Goal: Task Accomplishment & Management: Complete application form

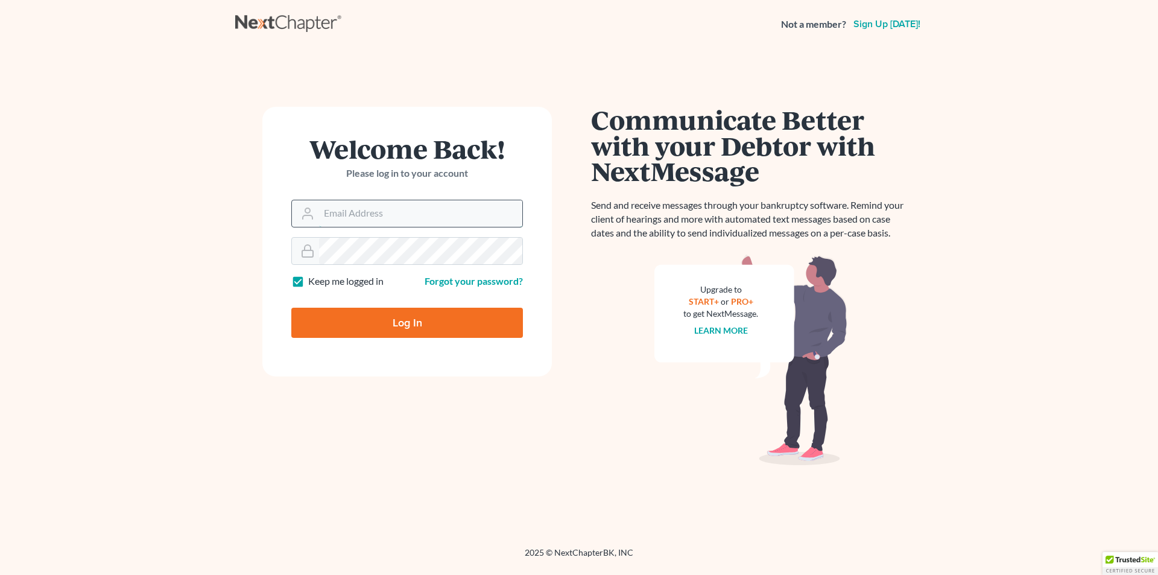
click at [340, 210] on input "Email Address" at bounding box center [420, 213] width 203 height 27
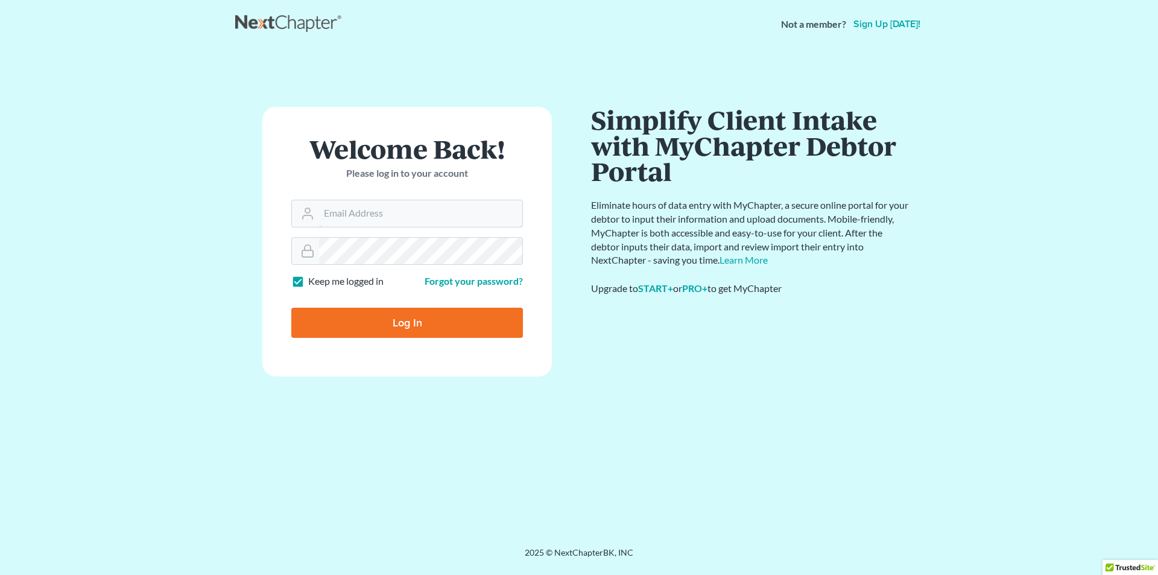
type input "56sooner@gmail.com"
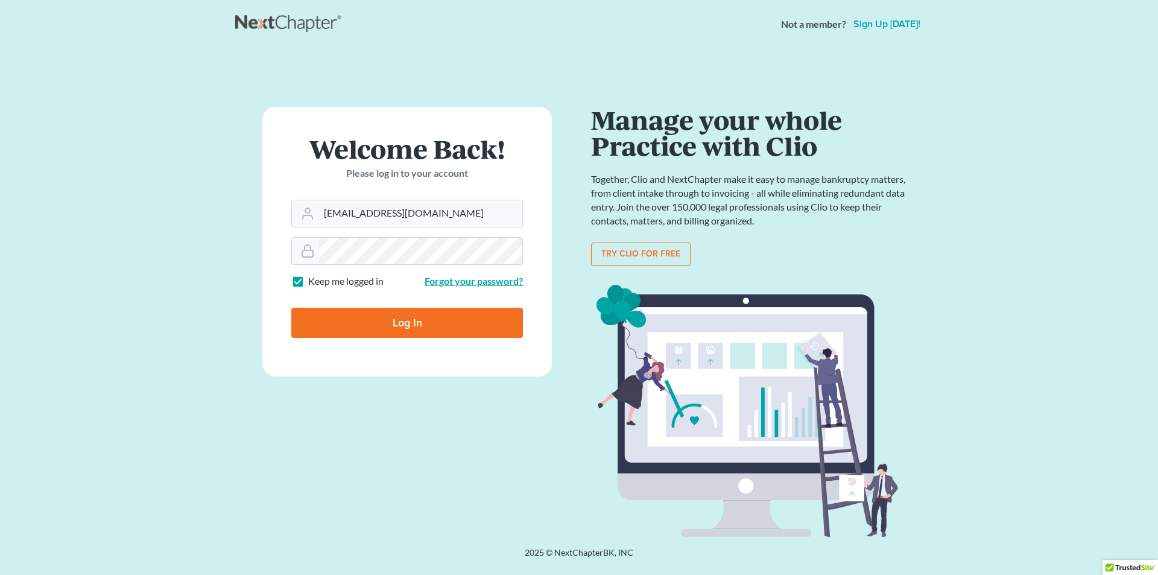
click at [459, 280] on link "Forgot your password?" at bounding box center [474, 280] width 98 height 11
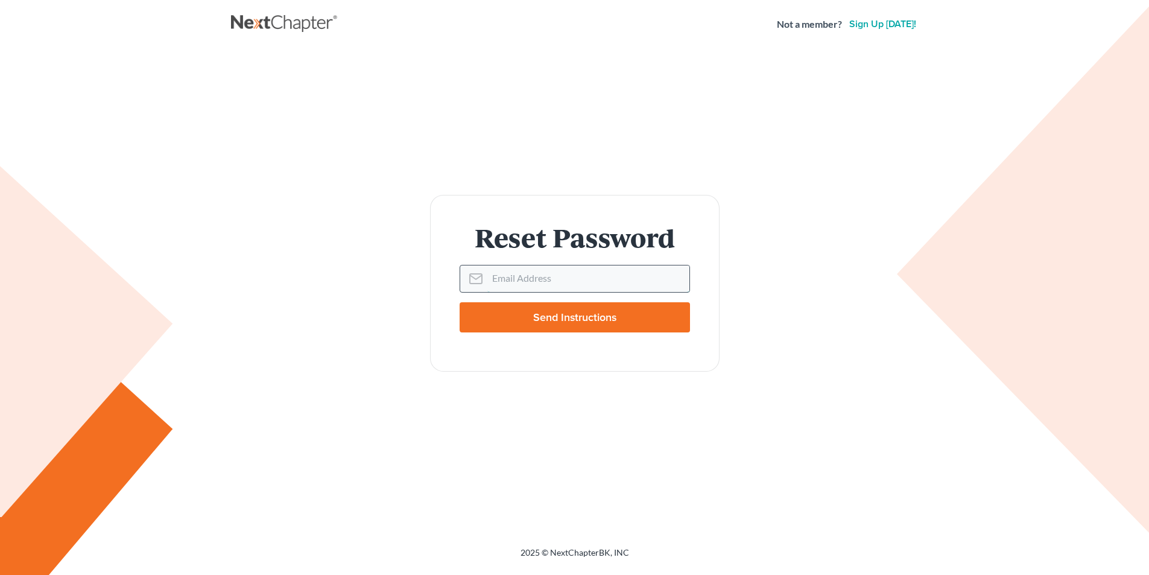
click at [502, 279] on input "Email Address" at bounding box center [588, 278] width 202 height 27
type input "56sooner@gmail"
click at [556, 313] on input "Send Instructions" at bounding box center [575, 317] width 230 height 30
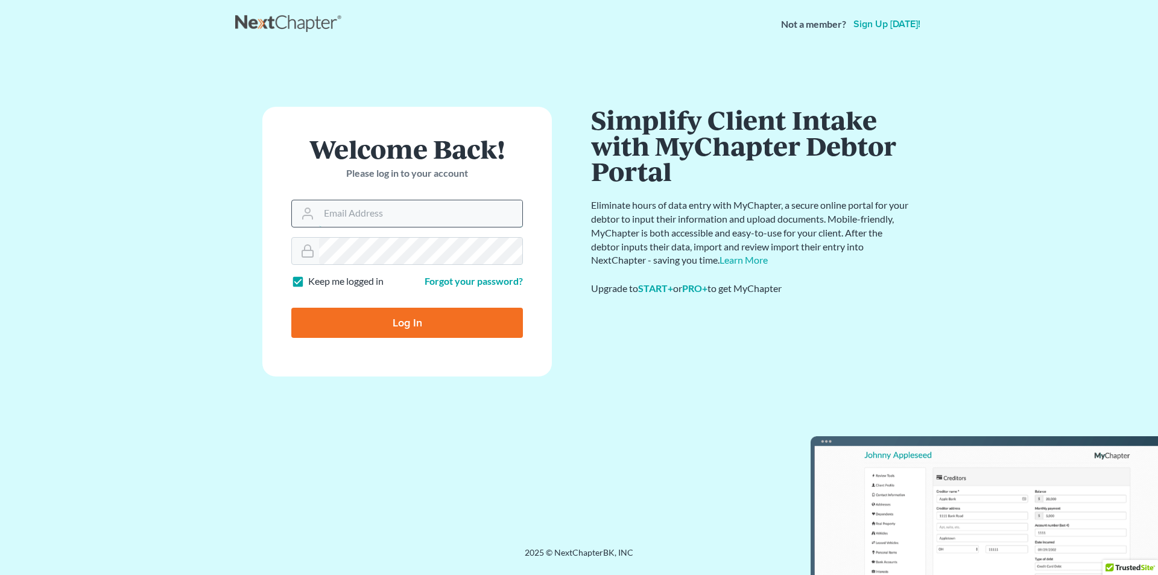
click at [354, 215] on input "Email Address" at bounding box center [420, 213] width 203 height 27
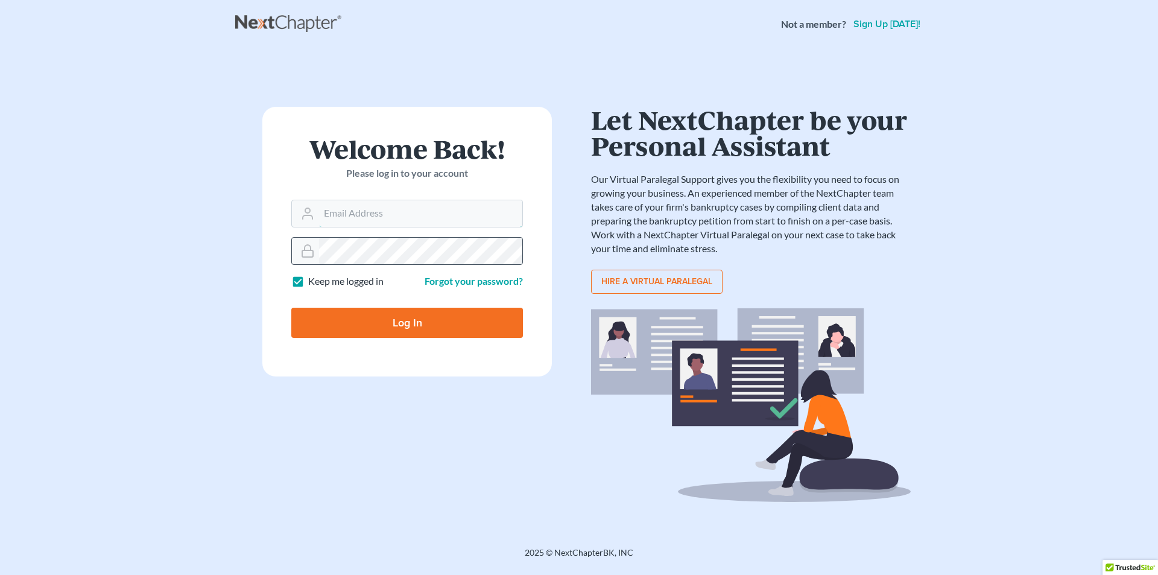
type input "56sooner@gmail.com"
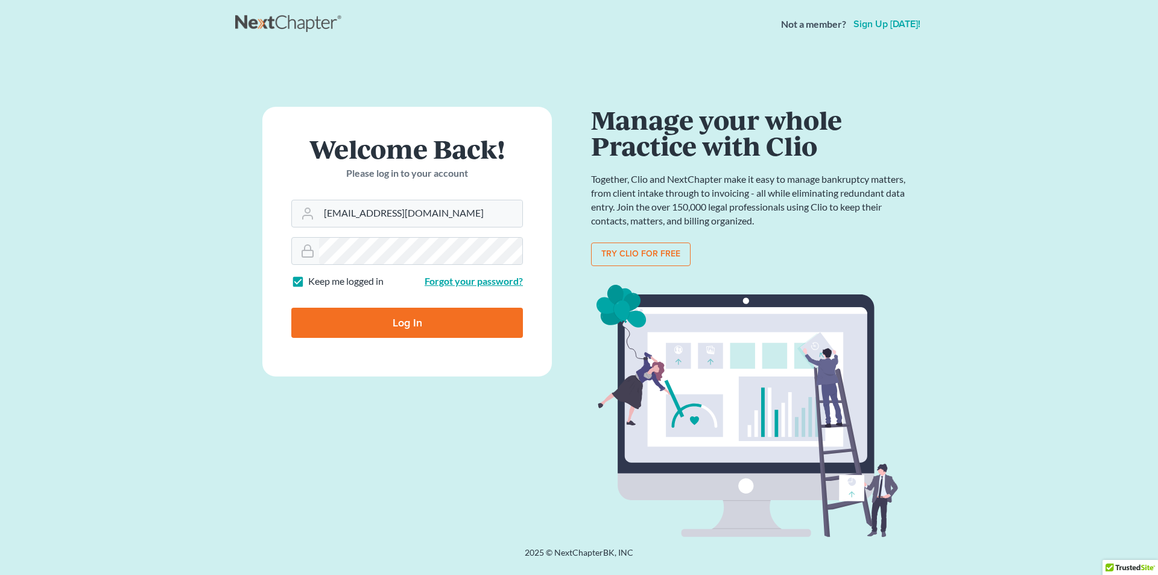
click at [452, 282] on link "Forgot your password?" at bounding box center [474, 280] width 98 height 11
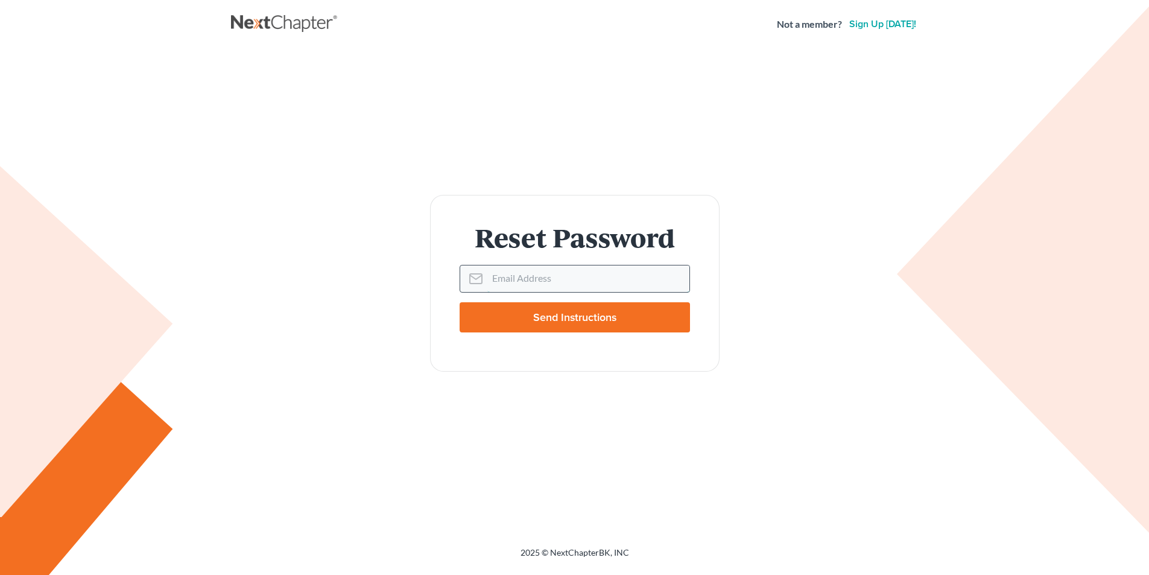
click at [516, 276] on input "Email Address" at bounding box center [588, 278] width 202 height 27
type input "56sooner@gmail"
click at [560, 314] on input "Send Instructions" at bounding box center [575, 317] width 230 height 30
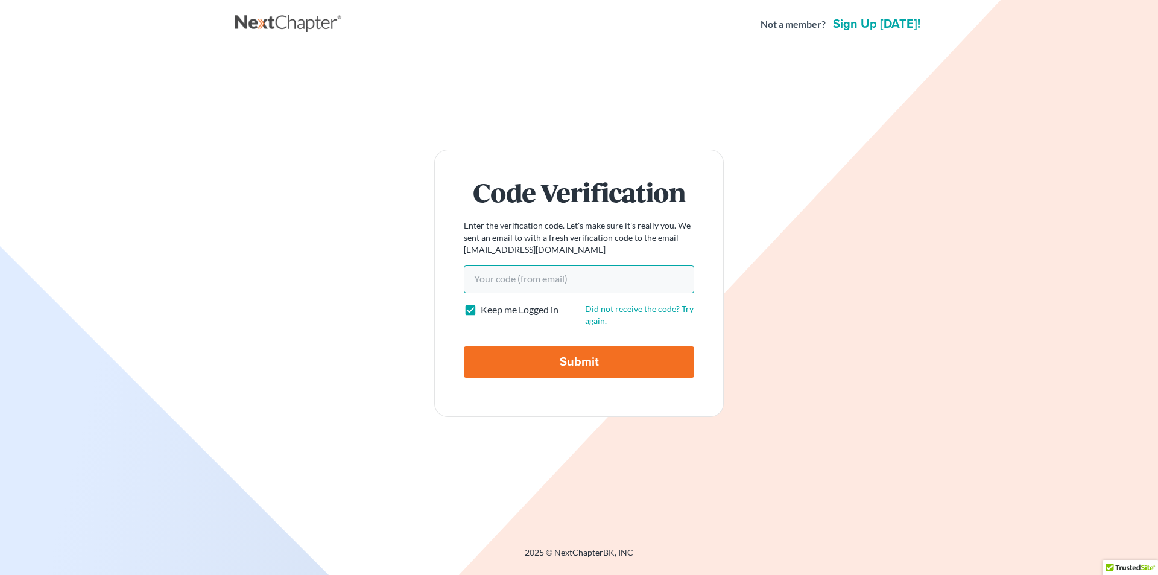
paste input "a22fb2"
type input "a22fb2"
click at [524, 357] on input "Submit" at bounding box center [579, 361] width 230 height 31
type input "Thinking..."
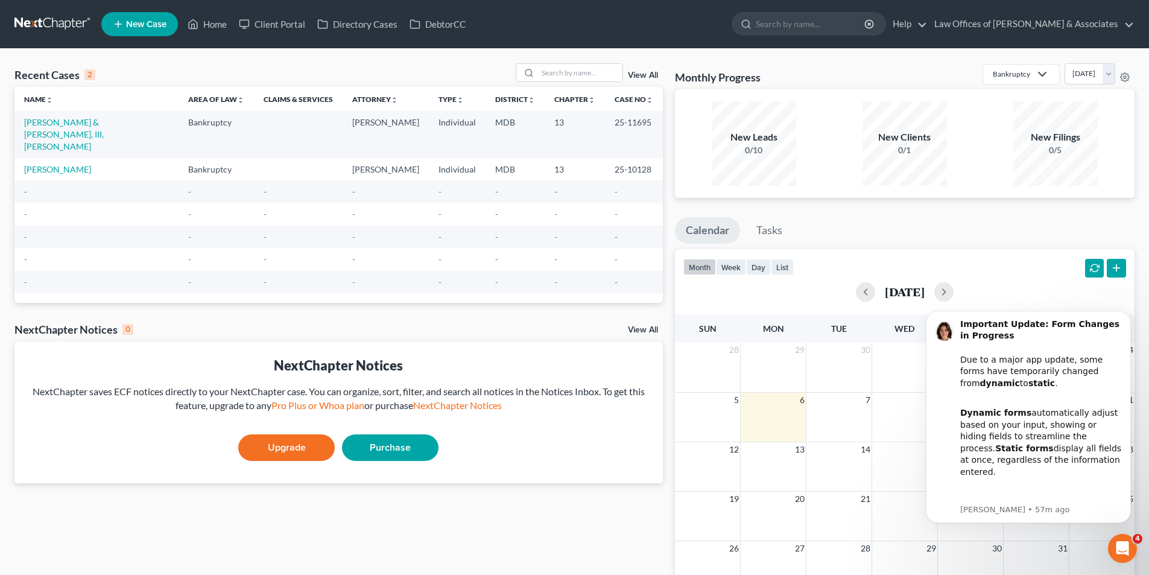
click at [141, 17] on link "New Case" at bounding box center [139, 24] width 77 height 24
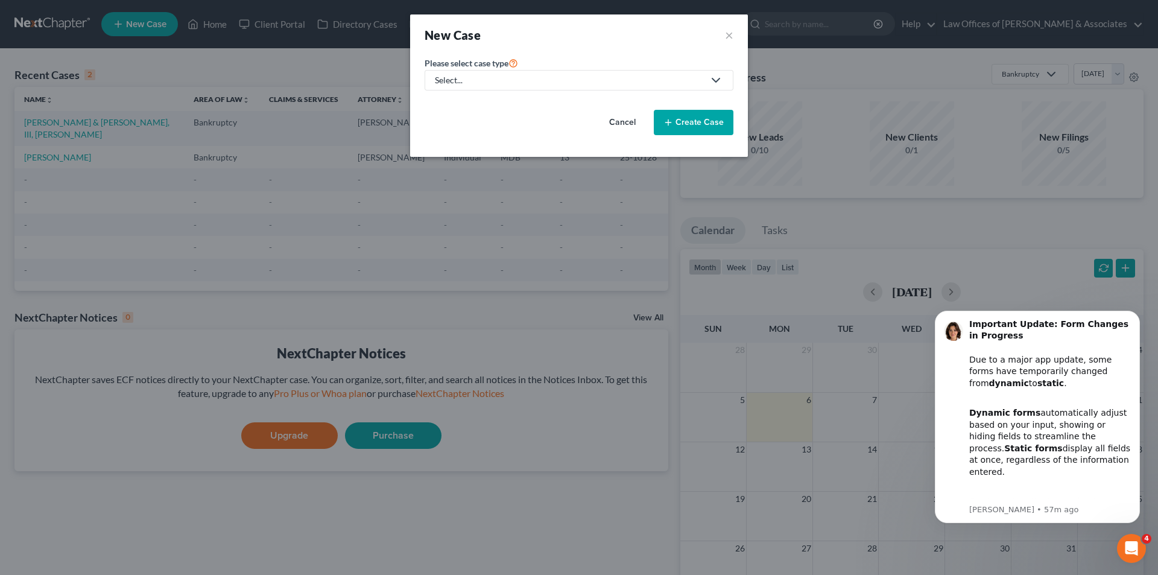
click at [717, 81] on polyline at bounding box center [715, 80] width 7 height 4
click at [460, 98] on div "Bankruptcy" at bounding box center [493, 104] width 115 height 12
select select "38"
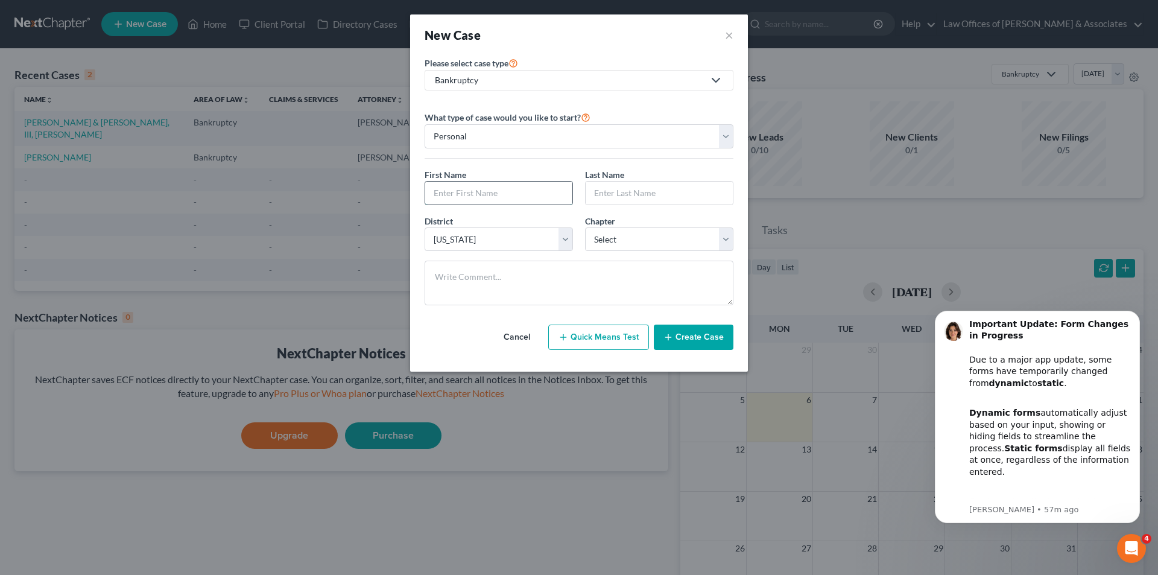
click at [453, 194] on input "text" at bounding box center [498, 193] width 147 height 23
type input "[PERSON_NAME]"
click at [597, 195] on input "text" at bounding box center [659, 193] width 147 height 23
type input "[PERSON_NAME]"
click at [685, 332] on button "Create Case" at bounding box center [694, 336] width 80 height 25
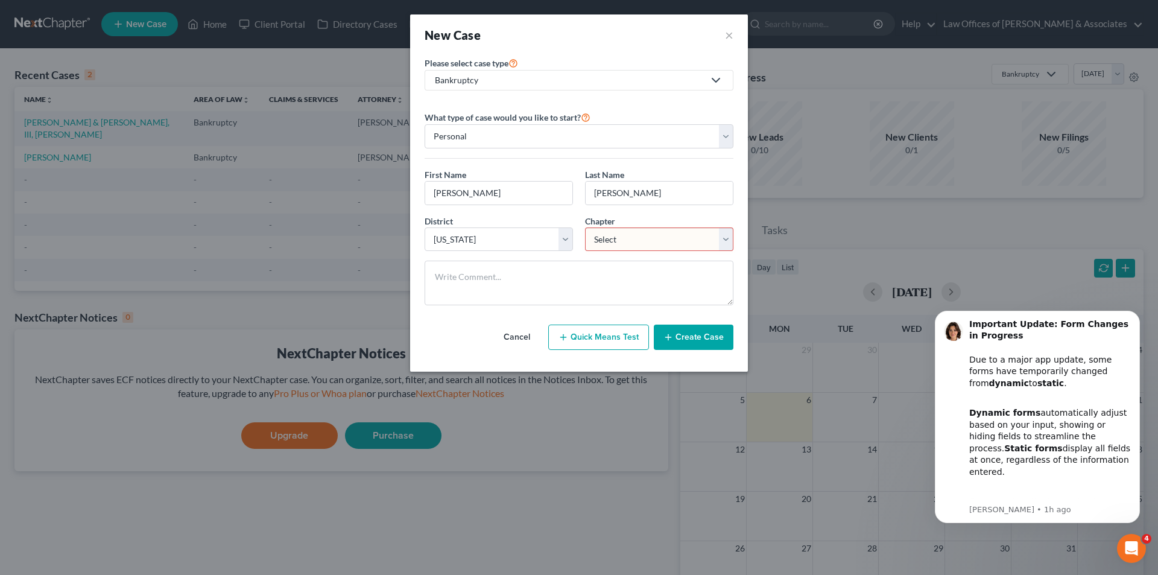
click at [726, 241] on select "Select 7 11 12 13" at bounding box center [659, 239] width 148 height 24
select select "3"
click at [585, 227] on select "Select 7 11 12 13" at bounding box center [659, 239] width 148 height 24
click at [692, 337] on button "Create Case" at bounding box center [694, 336] width 80 height 25
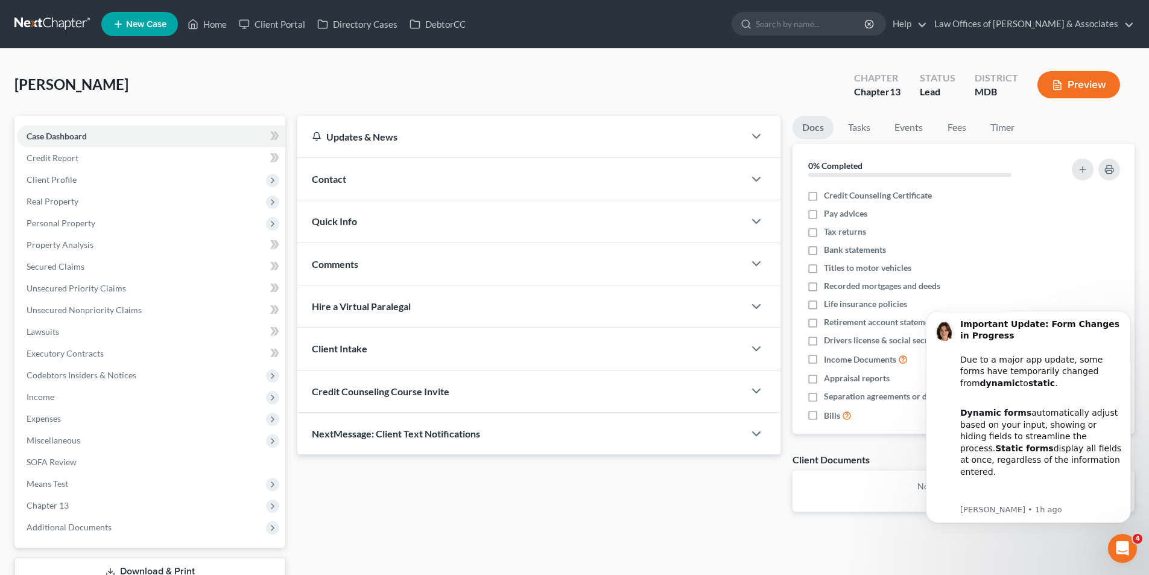
click at [338, 180] on span "Contact" at bounding box center [329, 178] width 34 height 11
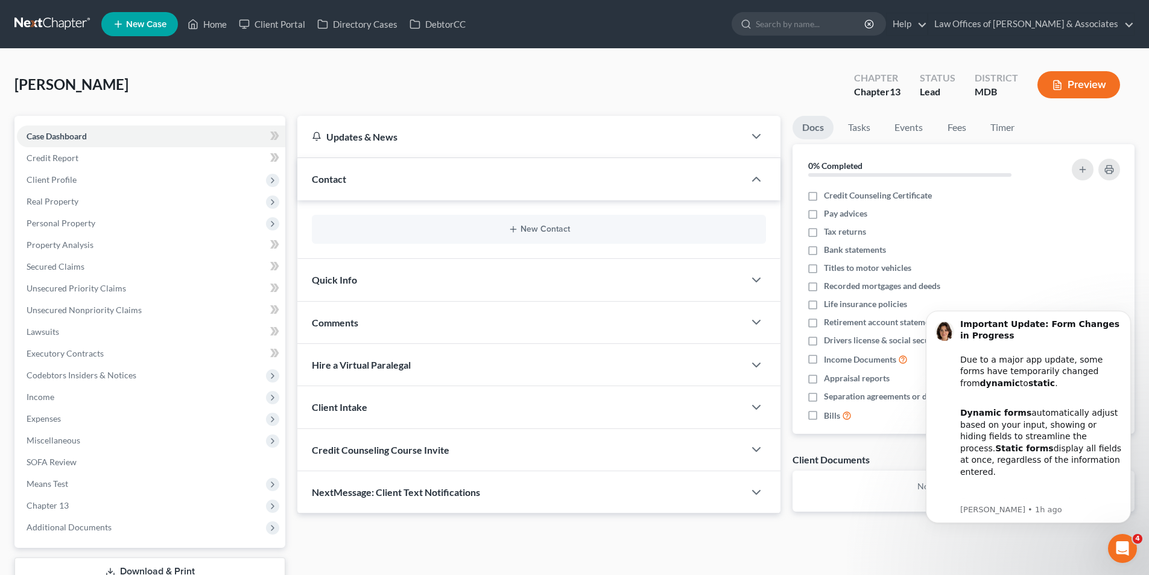
click at [323, 175] on span "Contact" at bounding box center [329, 178] width 34 height 11
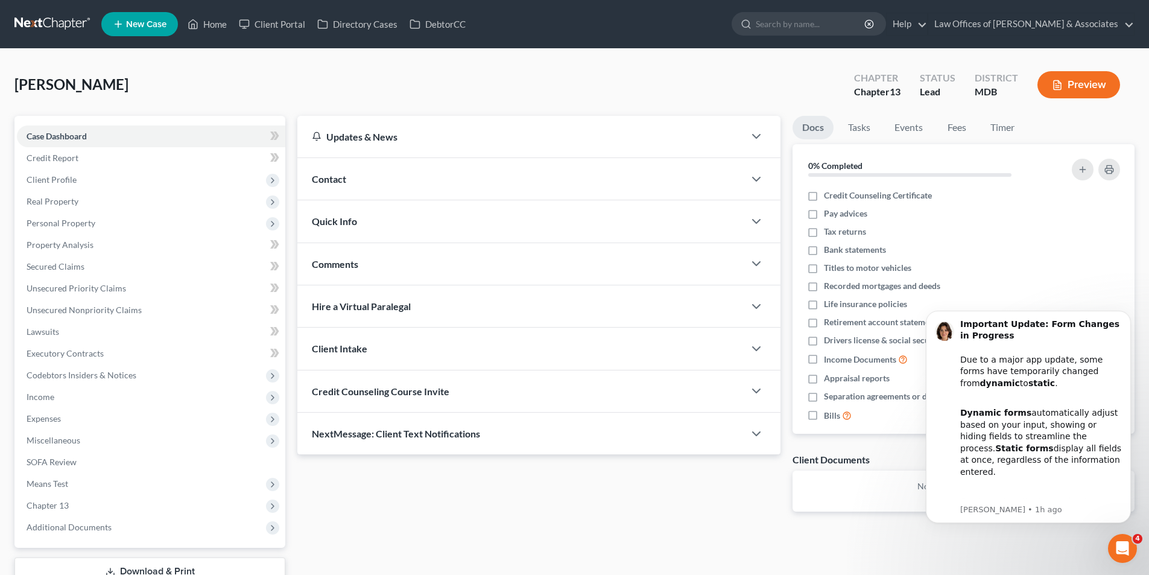
click at [326, 176] on span "Contact" at bounding box center [329, 178] width 34 height 11
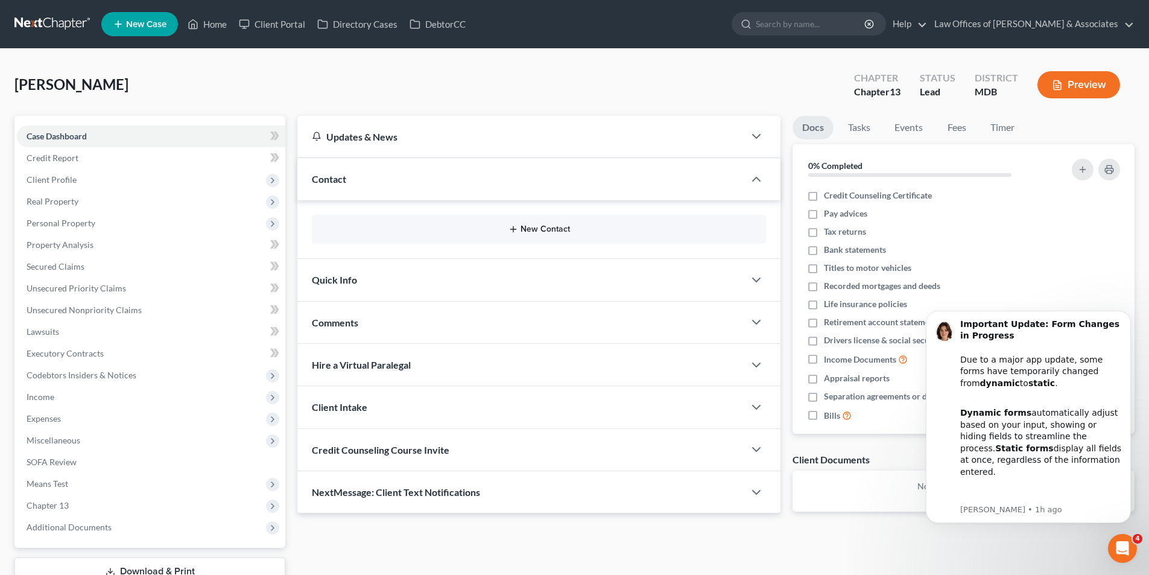
click at [523, 227] on button "New Contact" at bounding box center [538, 229] width 435 height 10
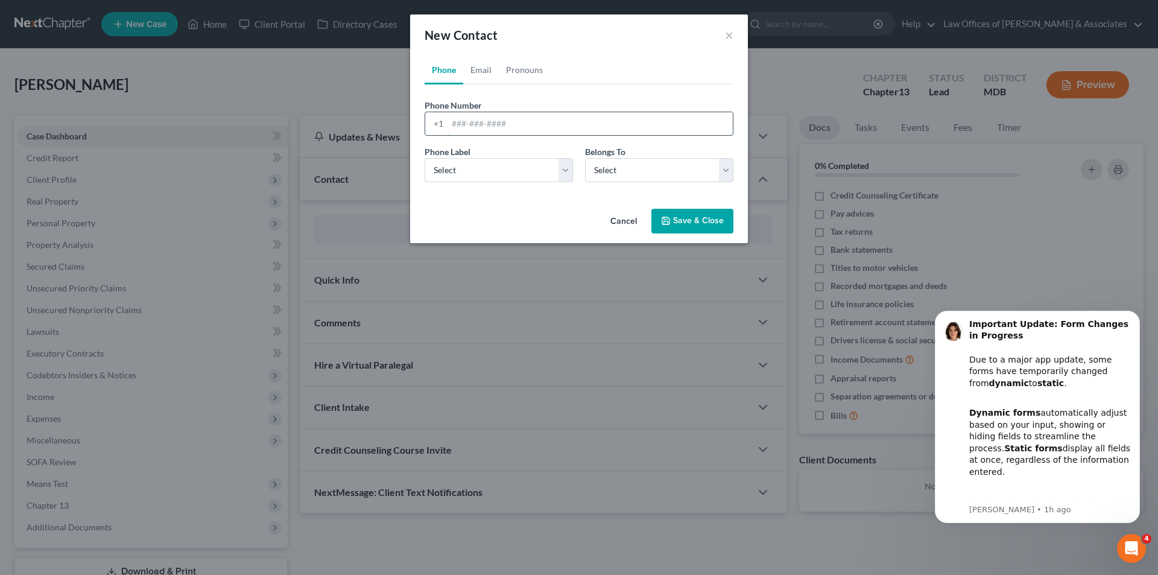
click at [454, 124] on input "tel" at bounding box center [590, 123] width 285 height 23
type input "[PHONE_NUMBER]"
click at [726, 168] on select "Select Client Other" at bounding box center [659, 170] width 148 height 24
select select "0"
click at [585, 158] on select "Select Client Other" at bounding box center [659, 170] width 148 height 24
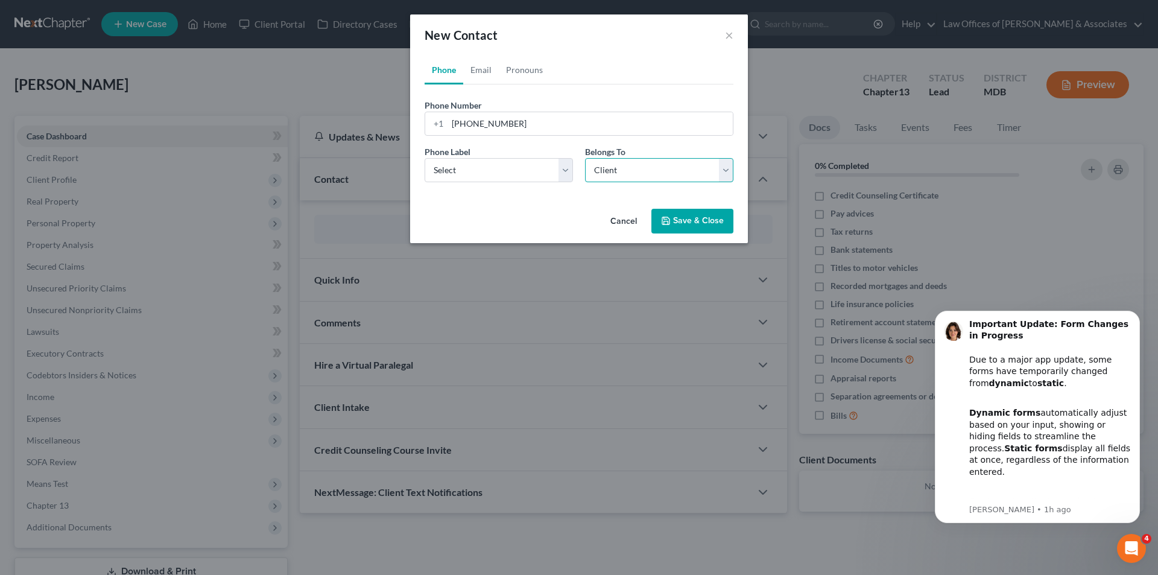
select select "0"
click at [479, 72] on link "Email" at bounding box center [481, 69] width 36 height 29
click at [459, 123] on input "email" at bounding box center [590, 123] width 285 height 23
type input "[EMAIL_ADDRESS][DOMAIN_NAME]"
click at [566, 171] on select "Select Home Work Other" at bounding box center [499, 170] width 148 height 24
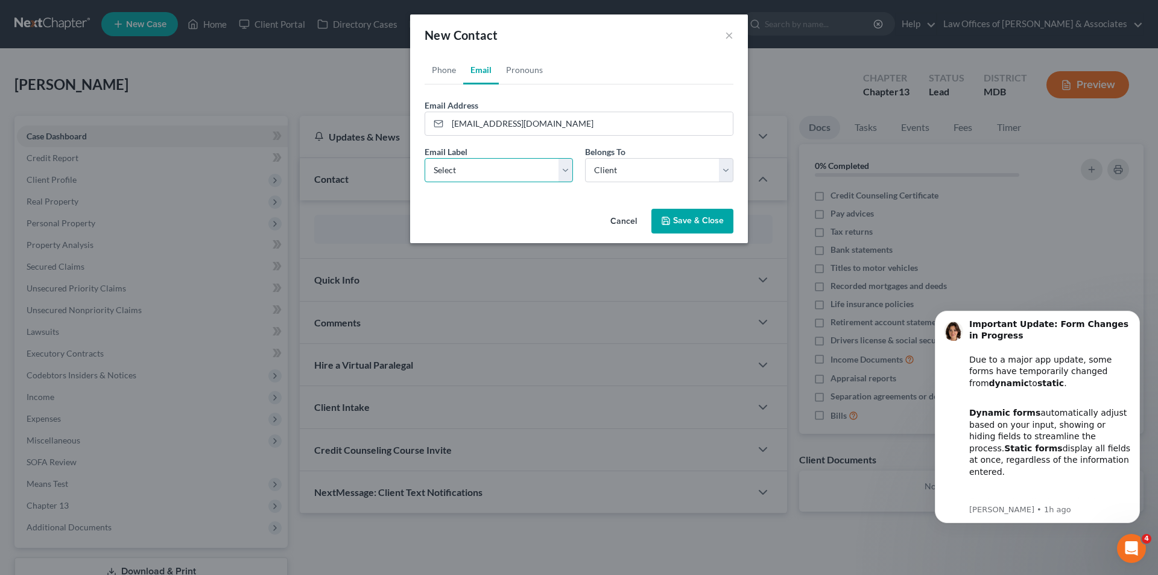
select select "0"
click at [425, 158] on select "Select Home Work Other" at bounding box center [499, 170] width 148 height 24
click at [689, 217] on button "Save & Close" at bounding box center [692, 221] width 82 height 25
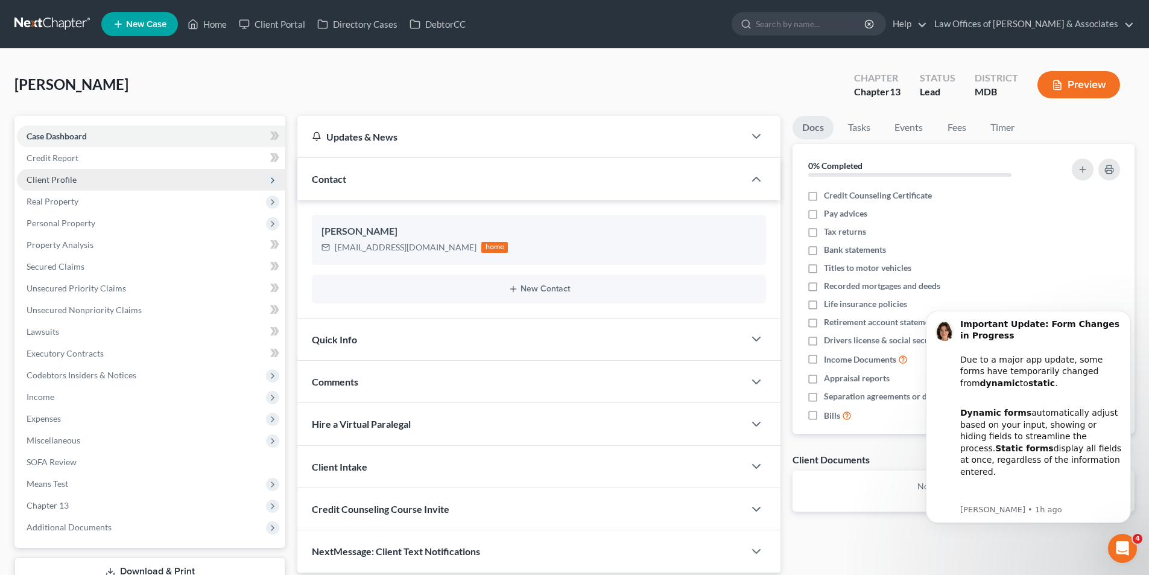
click at [72, 181] on span "Client Profile" at bounding box center [52, 179] width 50 height 10
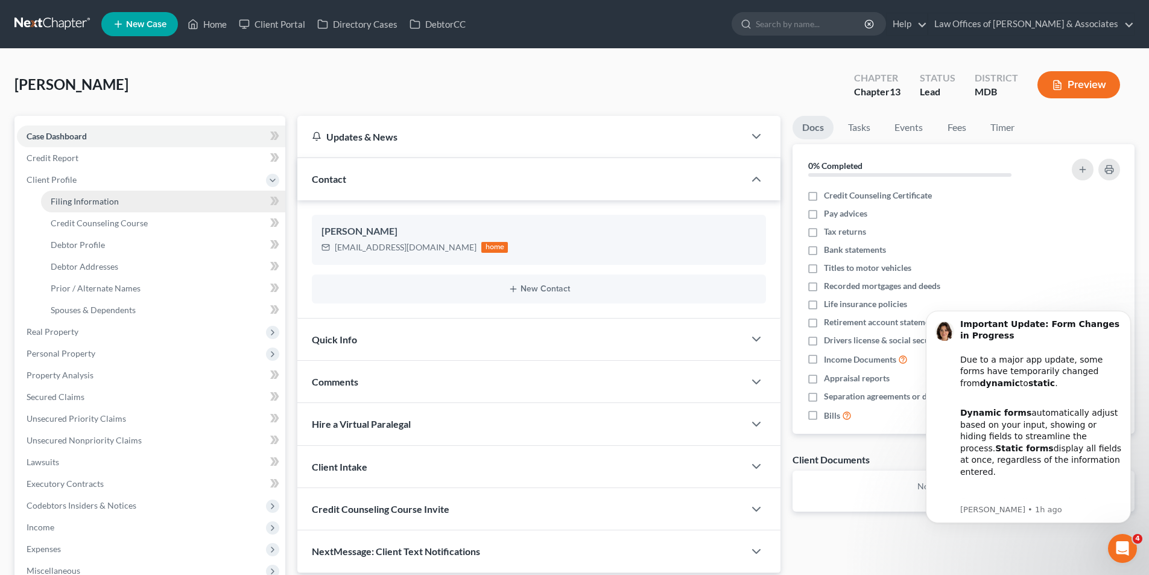
click at [85, 201] on span "Filing Information" at bounding box center [85, 201] width 68 height 10
select select "1"
select select "0"
select select "3"
select select "38"
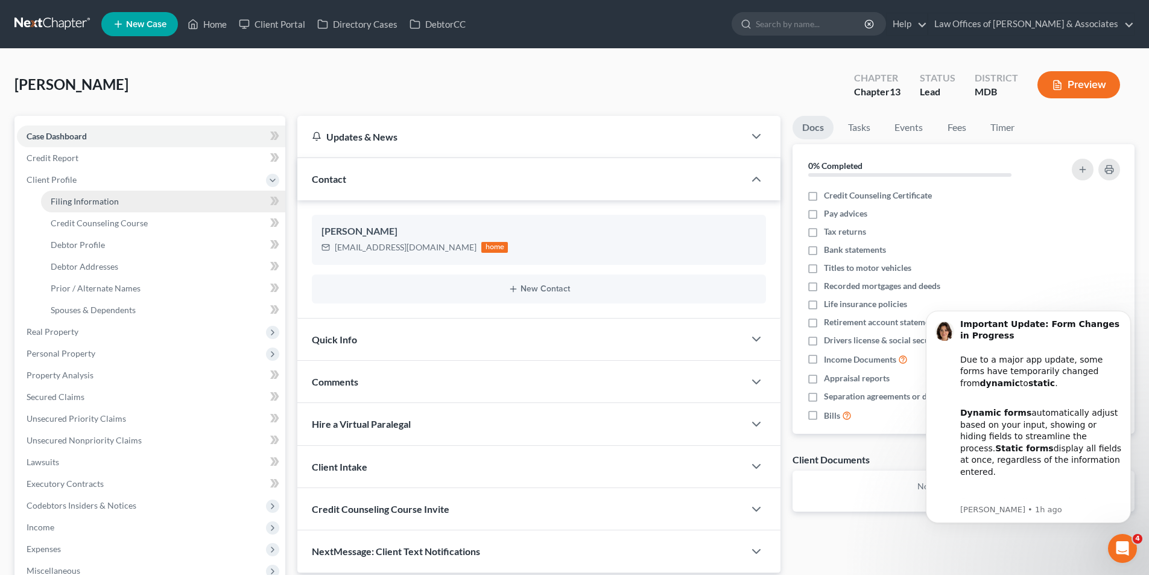
select select "0"
select select "21"
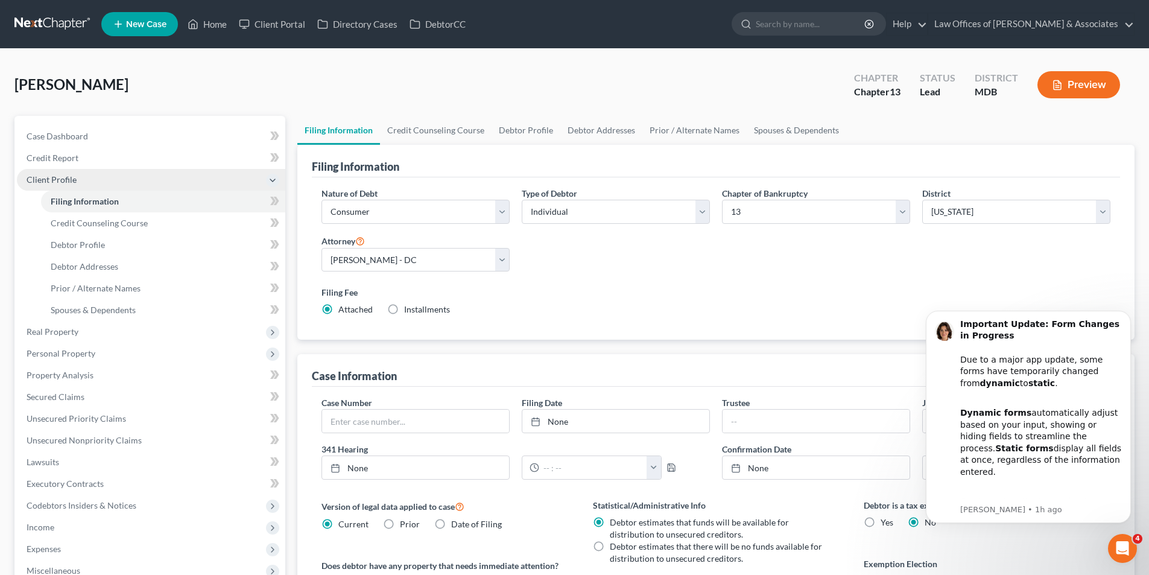
click at [66, 180] on span "Client Profile" at bounding box center [52, 179] width 50 height 10
